Goal: Transaction & Acquisition: Obtain resource

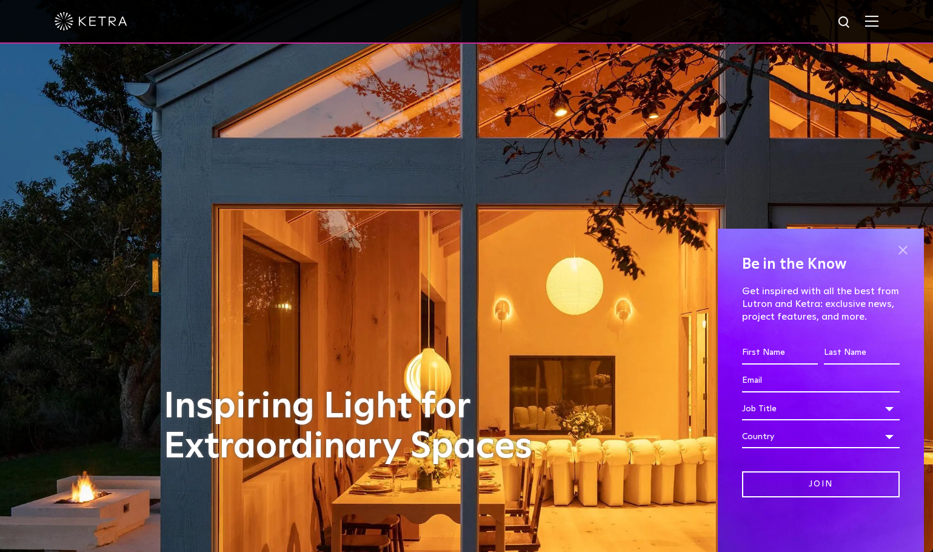
click at [905, 249] on span at bounding box center [903, 250] width 18 height 18
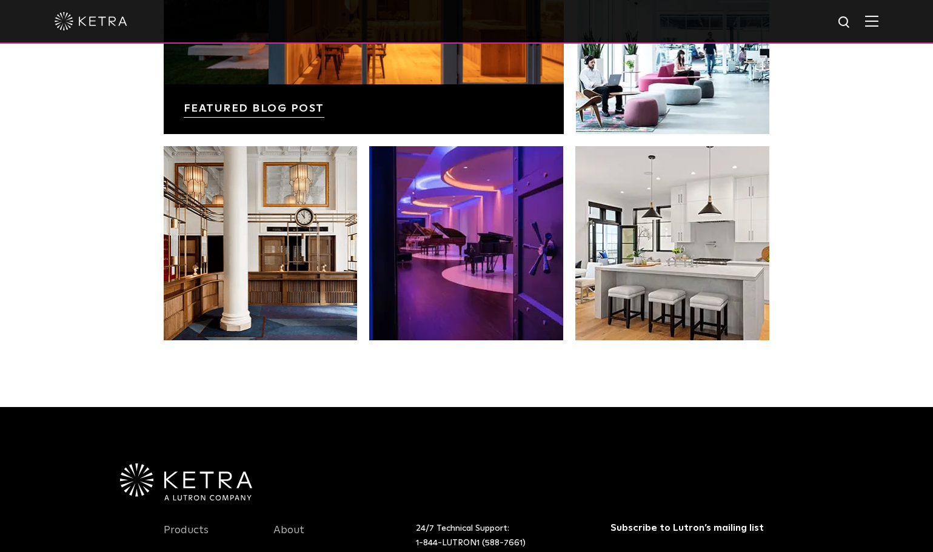
scroll to position [2547, 0]
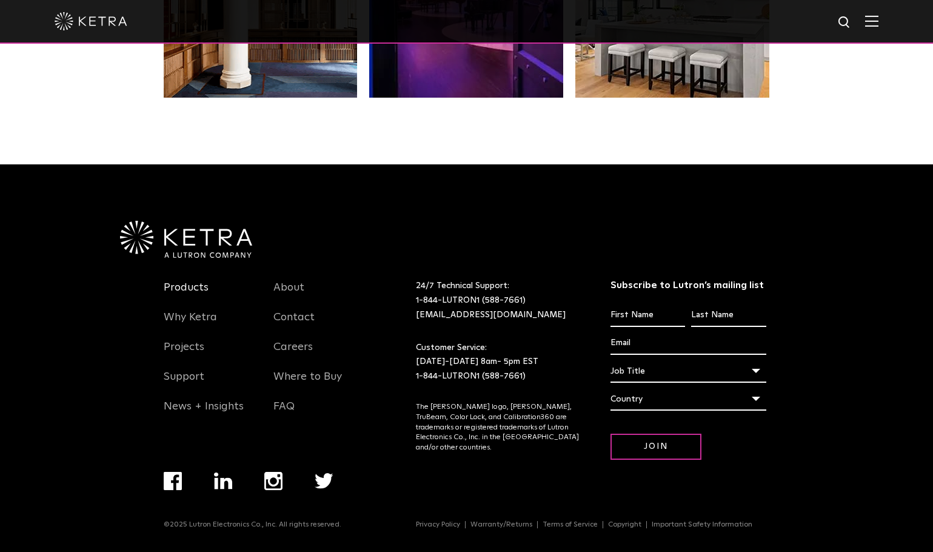
click at [175, 281] on link "Products" at bounding box center [186, 295] width 45 height 28
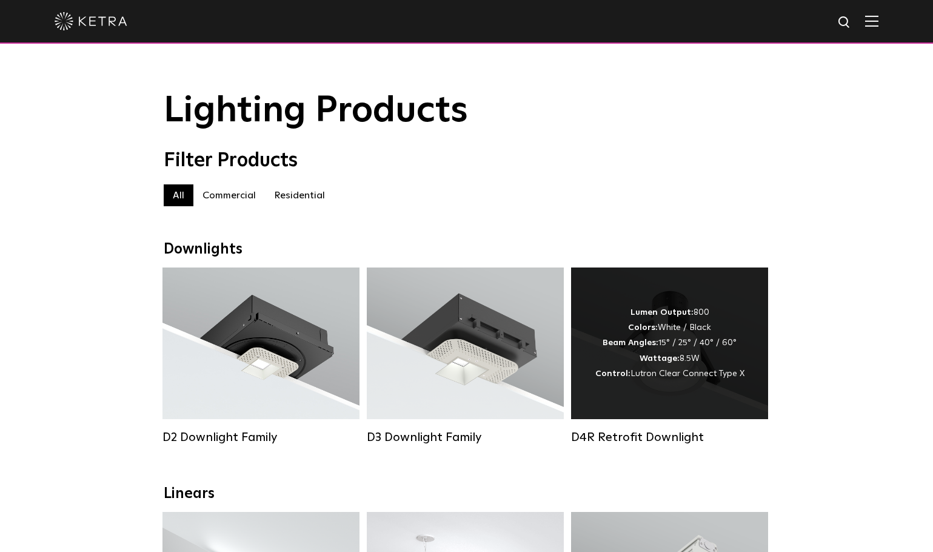
click at [674, 402] on div "Lumen Output: 800 Colors: White / Black Beam Angles: 15° / 25° / 40° / 60° Watt…" at bounding box center [669, 343] width 197 height 152
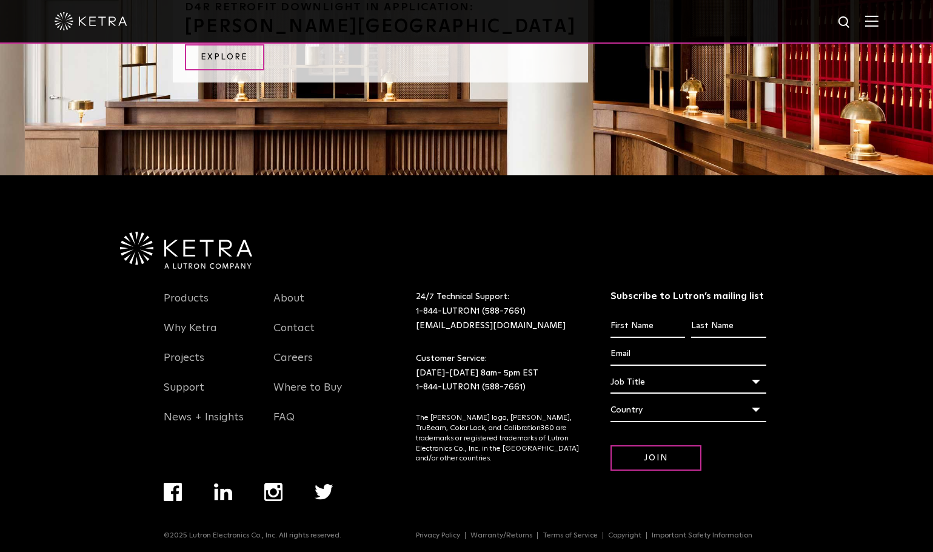
scroll to position [895, 0]
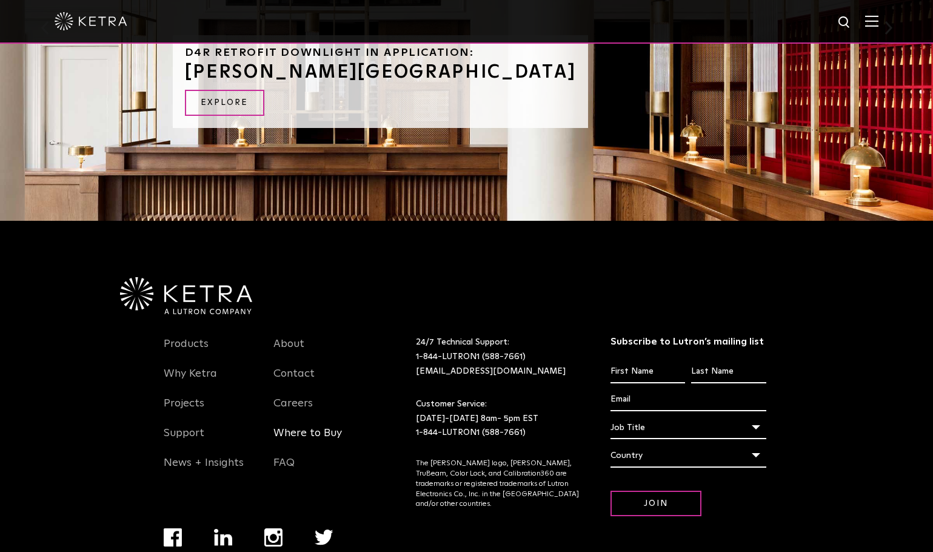
click at [321, 440] on link "Where to Buy" at bounding box center [308, 440] width 69 height 28
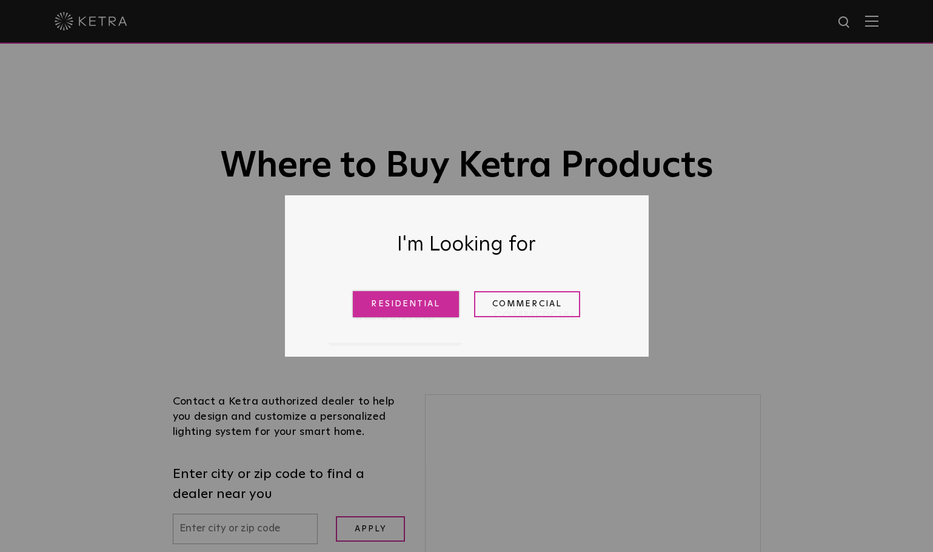
click at [384, 306] on link "Residential" at bounding box center [406, 304] width 106 height 26
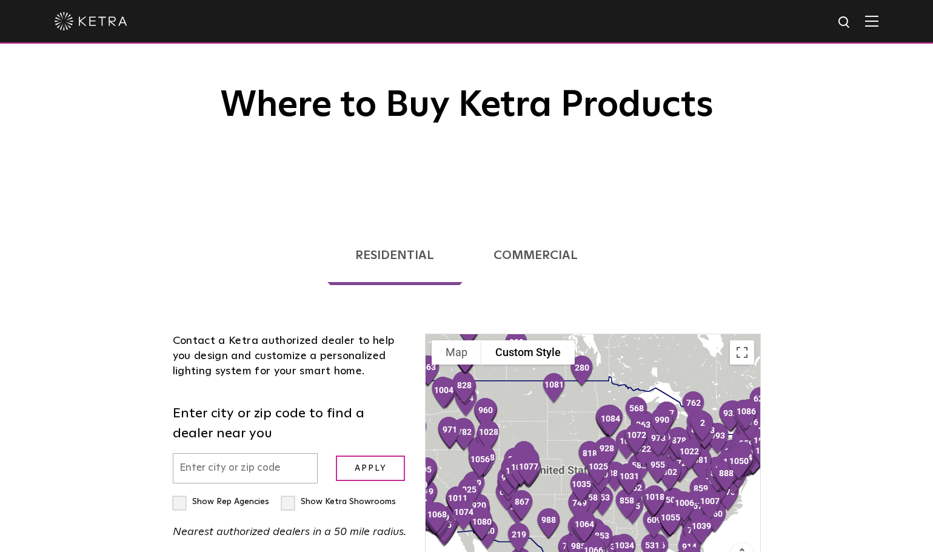
scroll to position [243, 0]
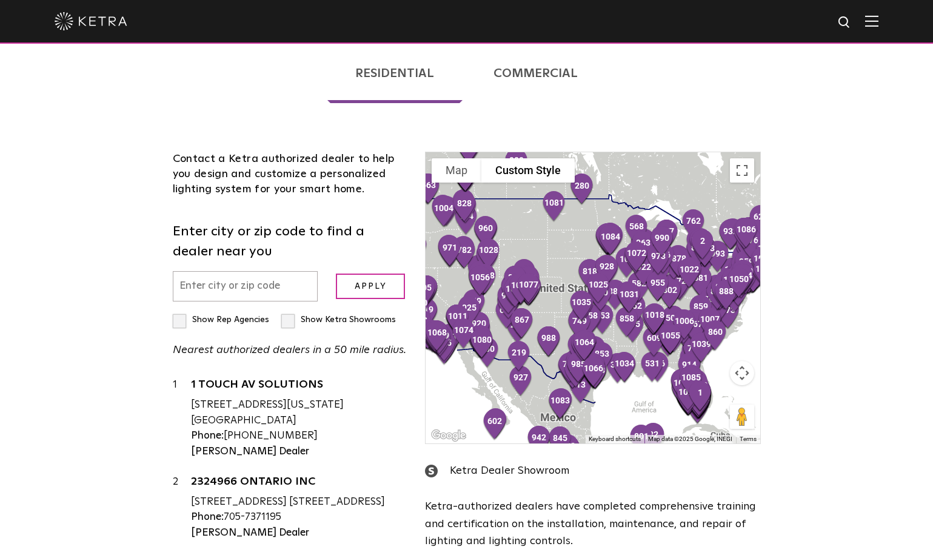
click at [225, 295] on input "text" at bounding box center [246, 286] width 146 height 31
type input "18940"
click at [373, 288] on input "Apply" at bounding box center [370, 287] width 69 height 26
